Goal: Information Seeking & Learning: Learn about a topic

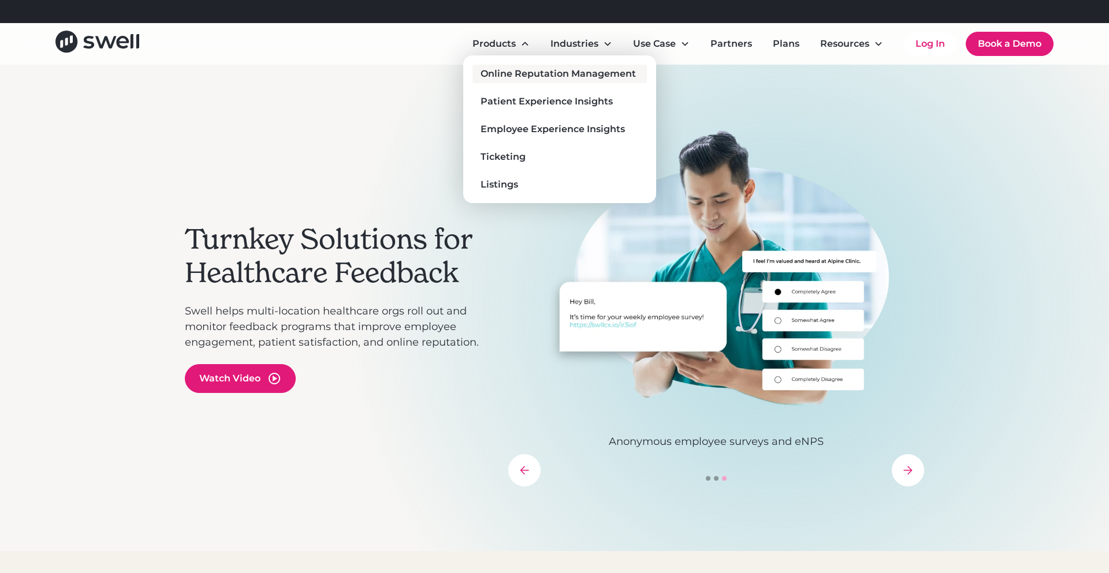
click at [508, 75] on div "Online Reputation Management" at bounding box center [557, 74] width 155 height 14
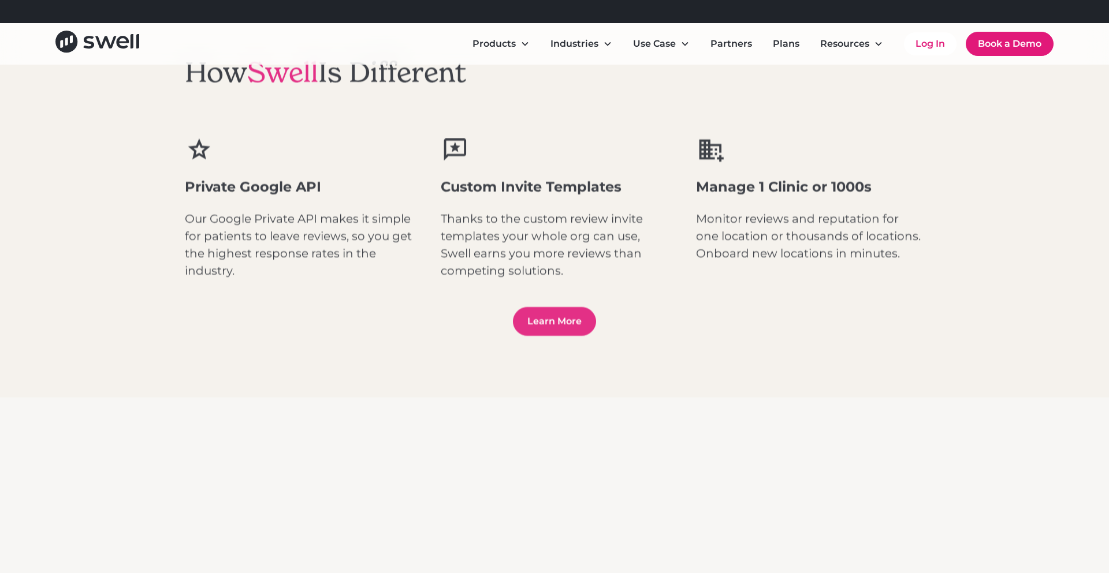
scroll to position [1529, 0]
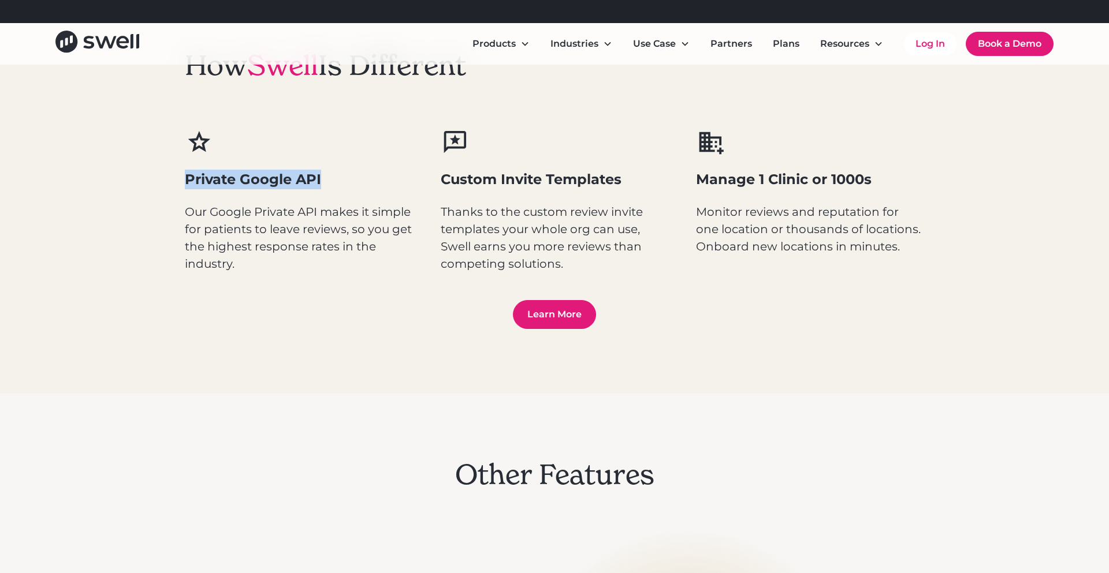
drag, startPoint x: 184, startPoint y: 181, endPoint x: 373, endPoint y: 180, distance: 188.8
click at [352, 181] on h3 "Private Google API" at bounding box center [299, 180] width 228 height 20
click at [341, 192] on div "Private Google API Our Google Private API makes it simple for patients to leave…" at bounding box center [299, 200] width 228 height 144
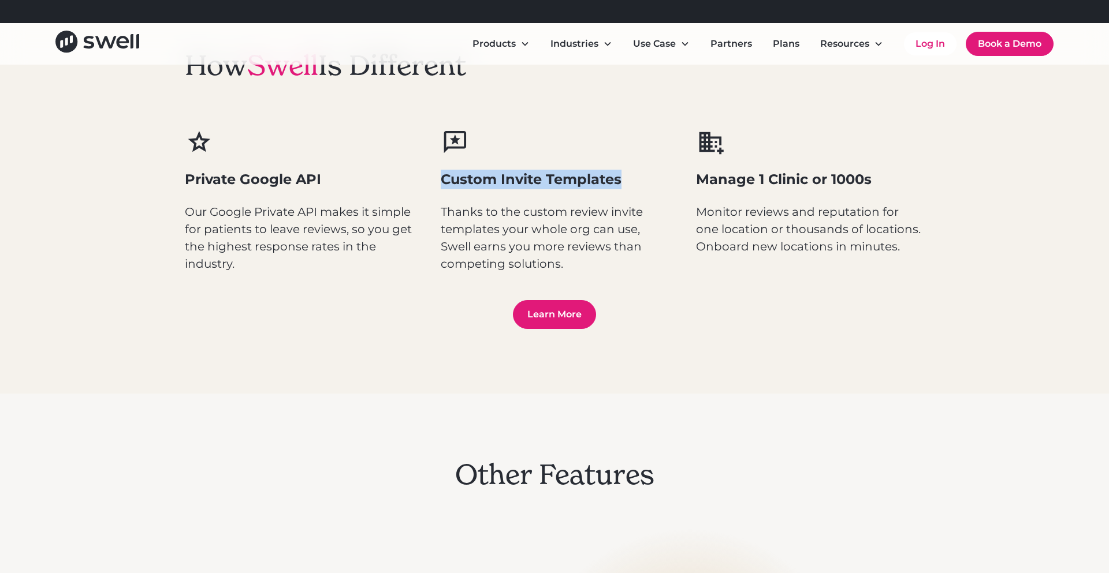
drag, startPoint x: 441, startPoint y: 180, endPoint x: 631, endPoint y: 181, distance: 190.0
click at [631, 181] on h3 "Custom Invite Templates" at bounding box center [555, 180] width 228 height 20
click at [673, 260] on div "Private Google API Our Google Private API makes it simple for patients to leave…" at bounding box center [554, 200] width 739 height 144
